Goal: Information Seeking & Learning: Find specific fact

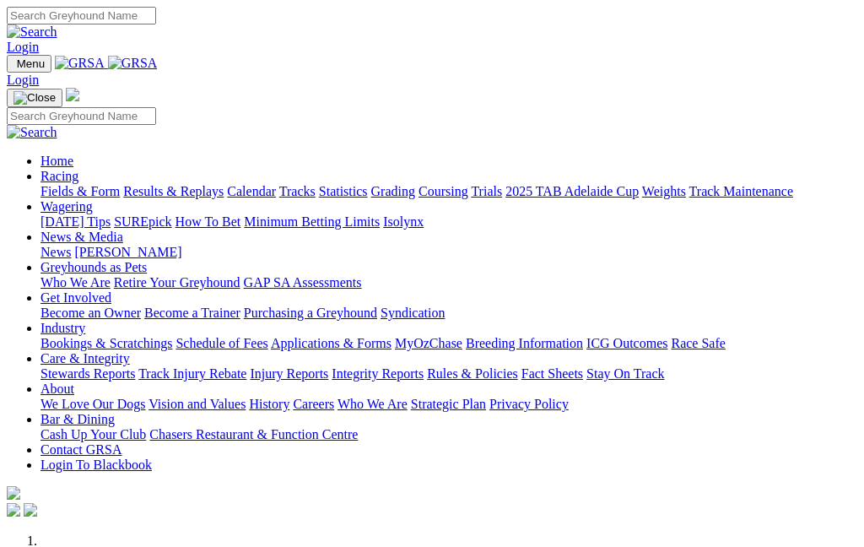
scroll to position [3506, 0]
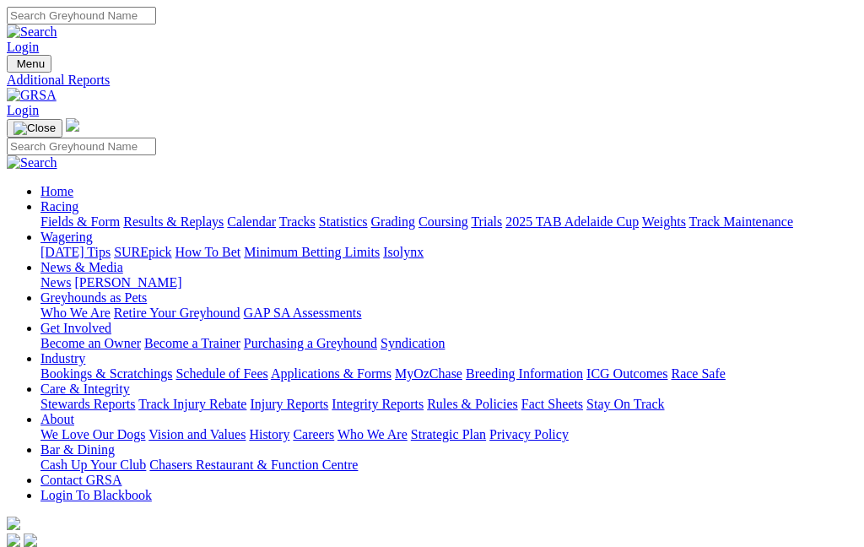
click at [115, 396] on link "Stewards Reports" at bounding box center [87, 403] width 94 height 14
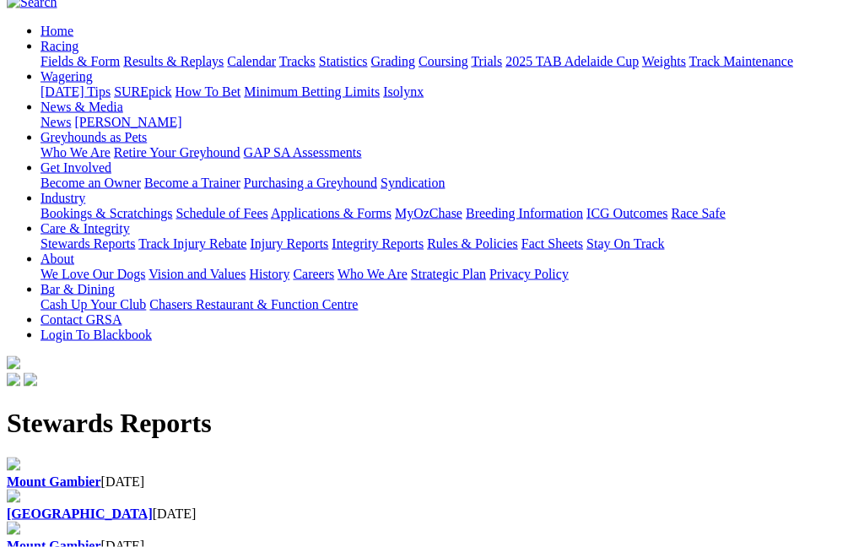
scroll to position [161, 0]
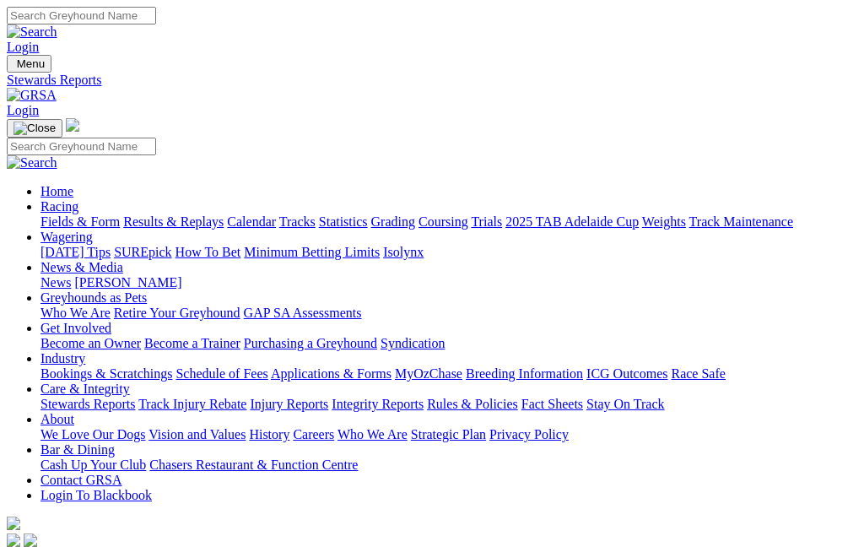
scroll to position [229, 0]
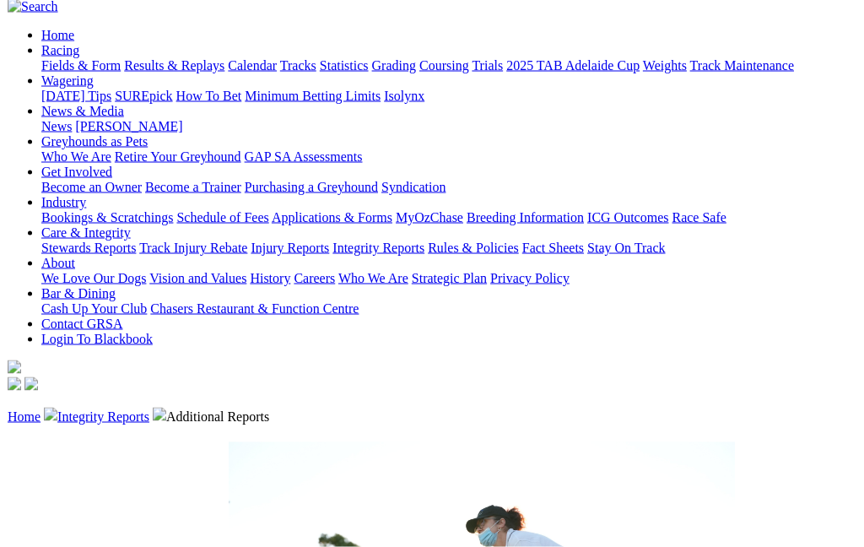
scroll to position [159, 0]
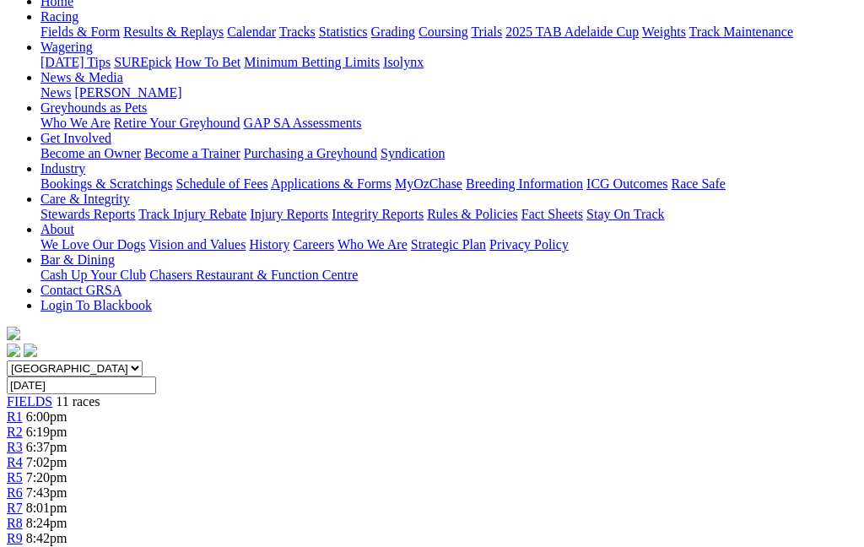
scroll to position [188, 0]
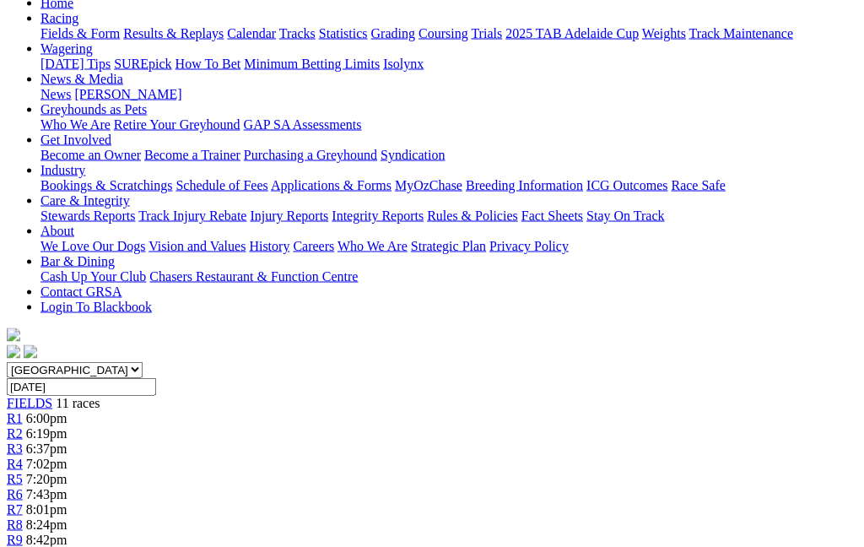
click at [23, 426] on span "R2" at bounding box center [15, 433] width 16 height 14
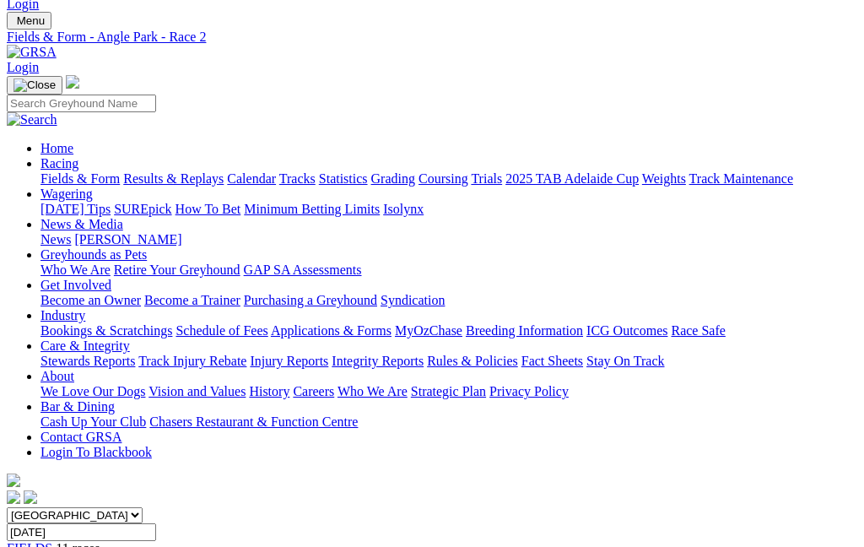
scroll to position [42, 0]
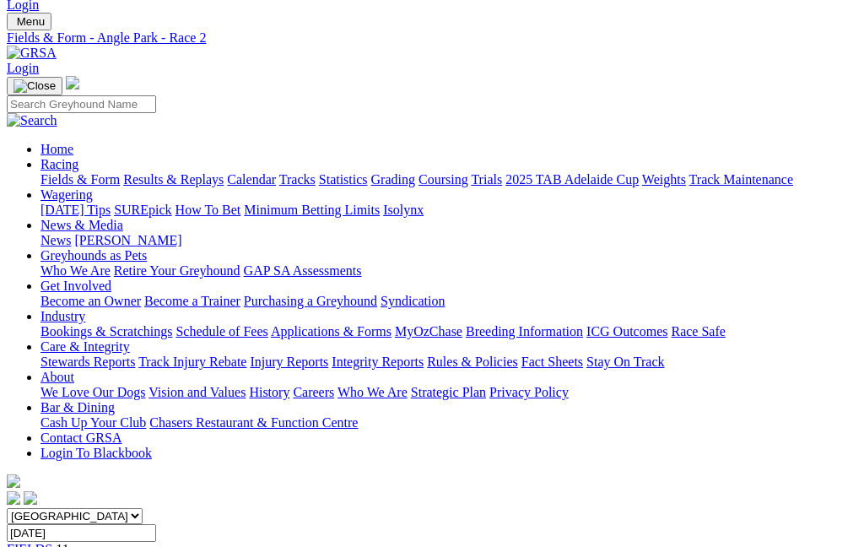
click at [156, 524] on input "[DATE]" at bounding box center [81, 533] width 149 height 18
click at [143, 508] on select "South Australia New South Wales Northern Territory Queensland Tasmania Victoria…" at bounding box center [75, 516] width 136 height 16
